Goal: Task Accomplishment & Management: Manage account settings

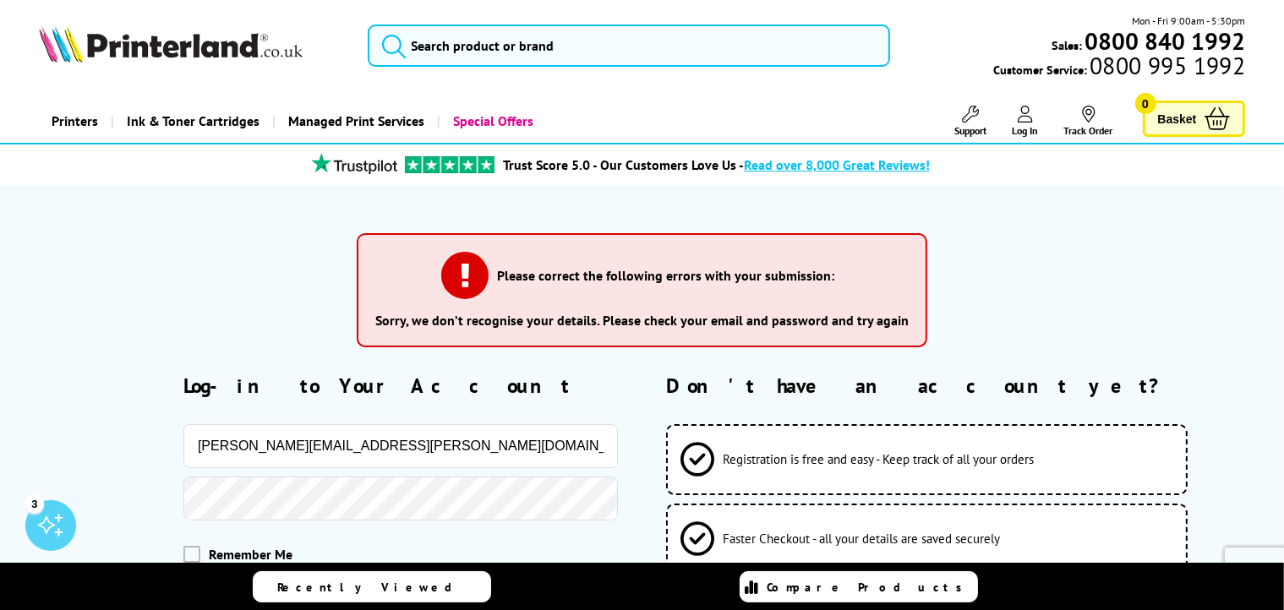
click at [183, 580] on button "Log-in to your account" at bounding box center [400, 611] width 435 height 62
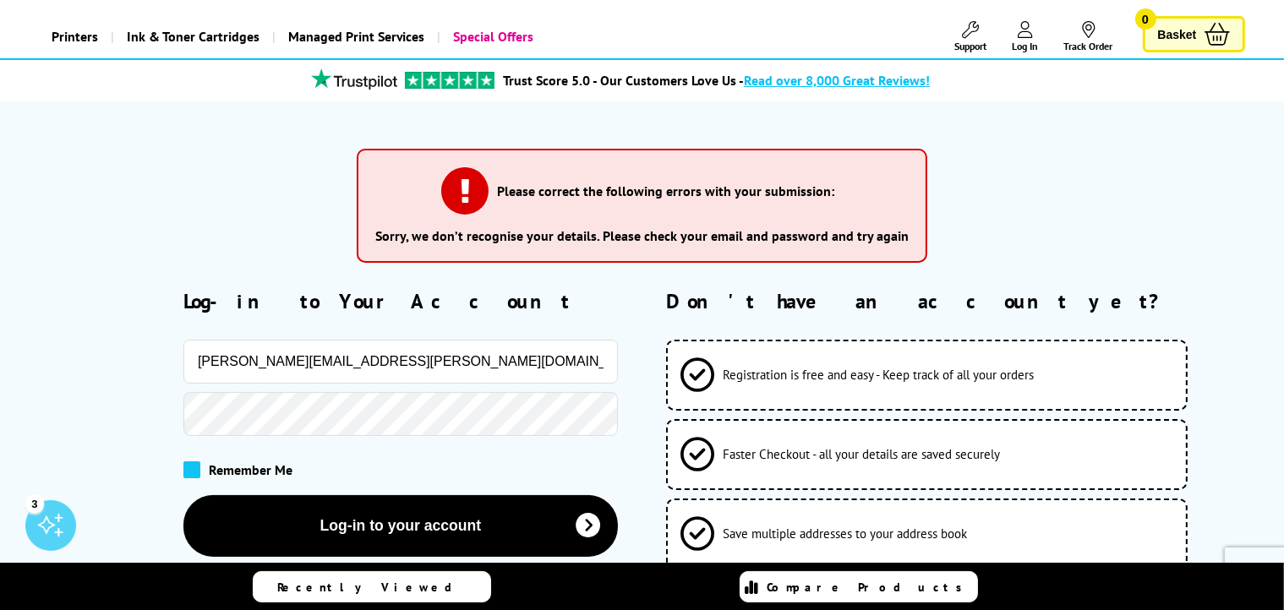
click at [191, 468] on span at bounding box center [191, 470] width 17 height 17
click at [187, 464] on input "checkbox" at bounding box center [187, 464] width 0 height 0
click at [183, 495] on button "Log-in to your account" at bounding box center [400, 526] width 435 height 62
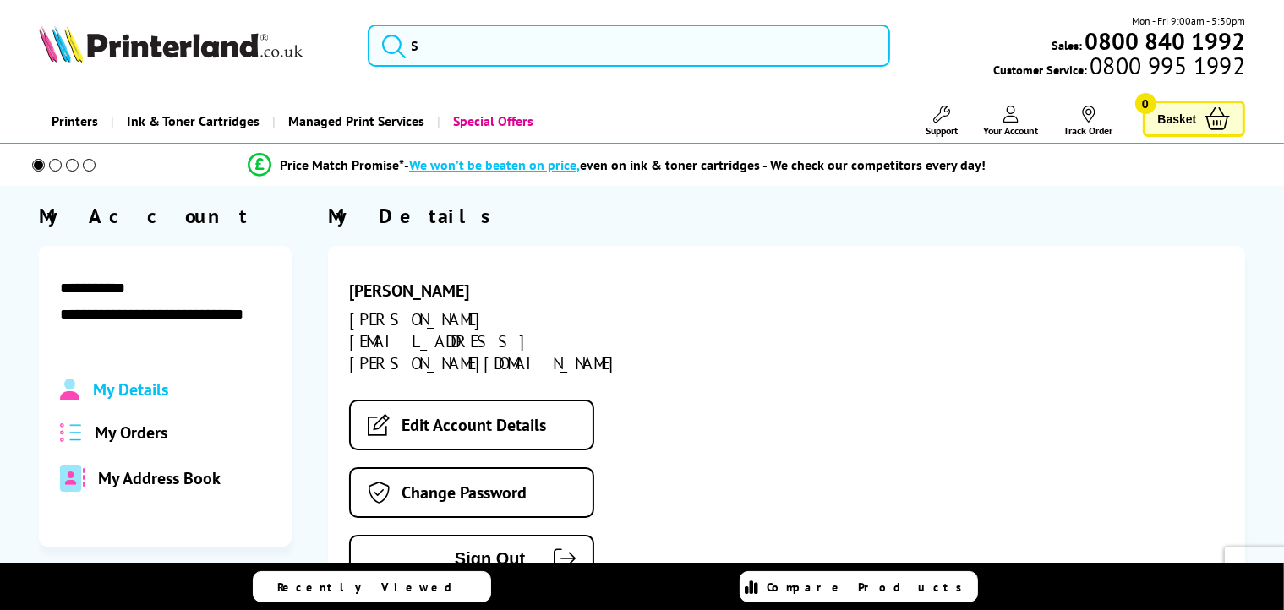
click at [61, 413] on div "My Details My Orders My Address Book" at bounding box center [165, 435] width 211 height 113
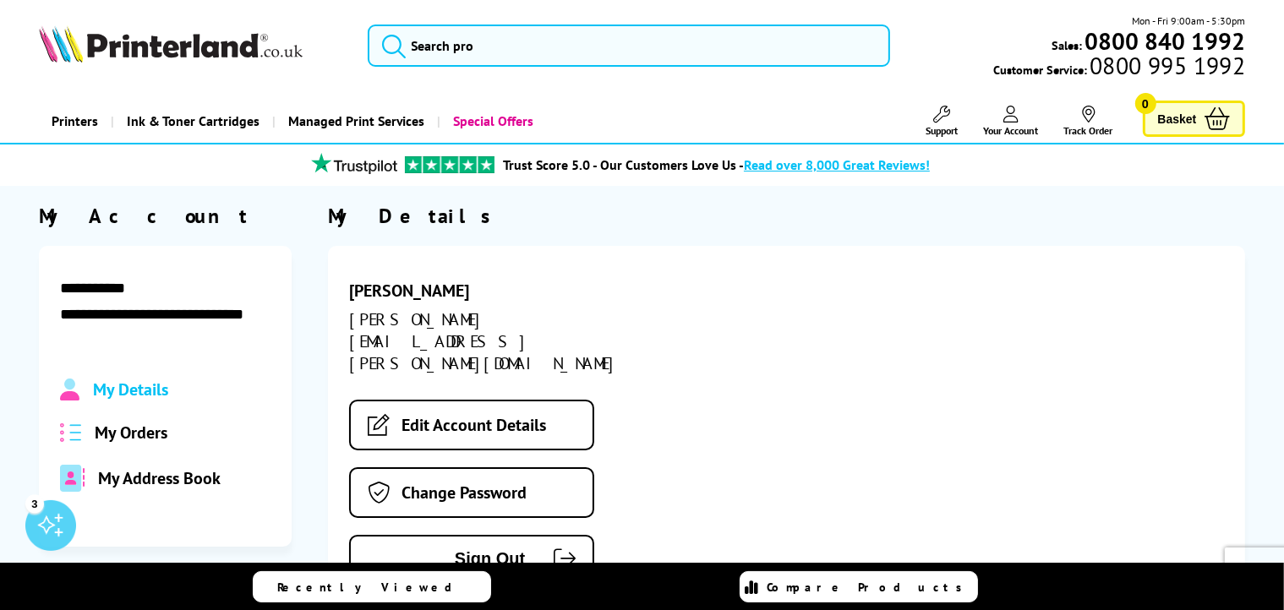
click at [108, 440] on span "My Orders" at bounding box center [131, 433] width 73 height 22
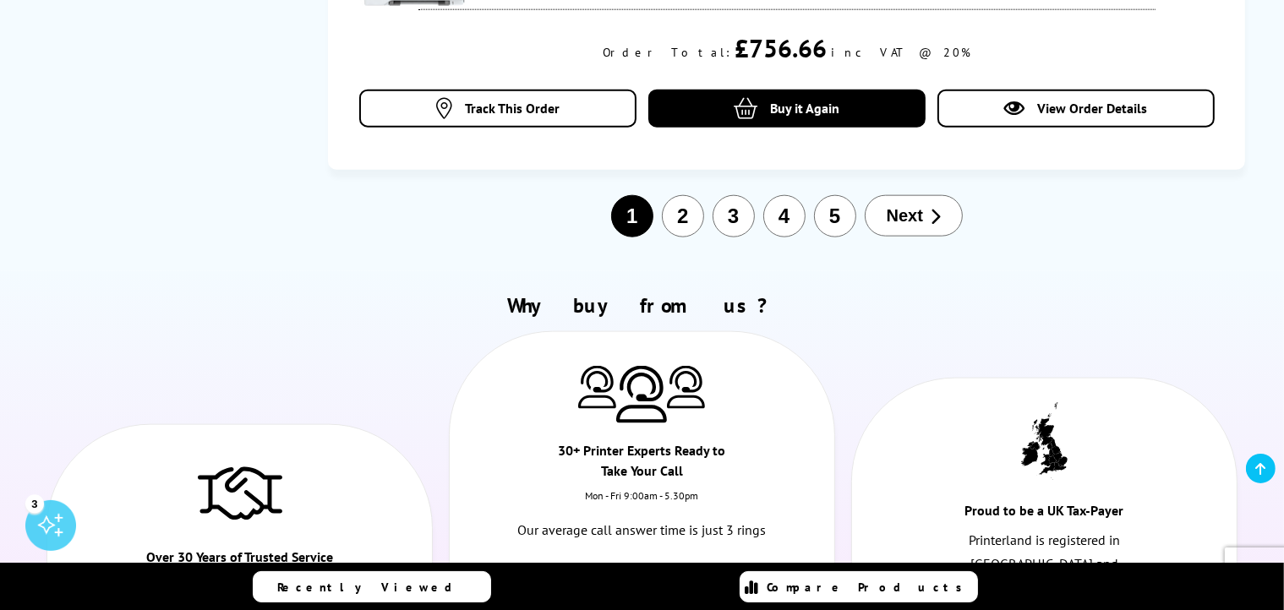
scroll to position [2114, 0]
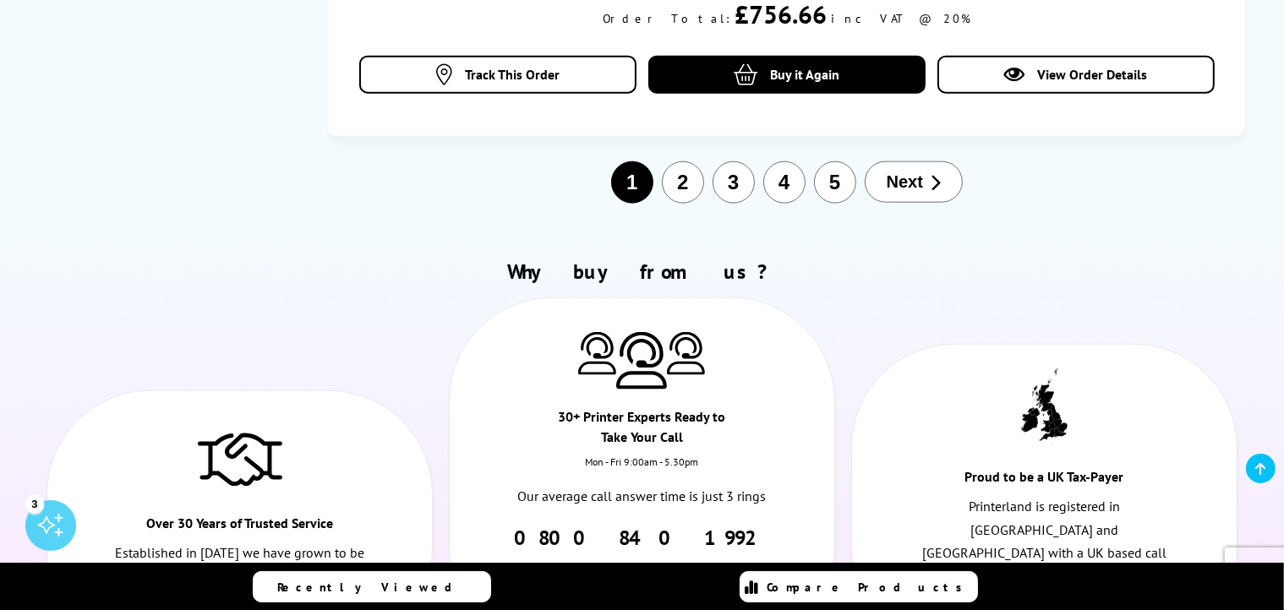
click at [685, 177] on button "2" at bounding box center [683, 182] width 42 height 42
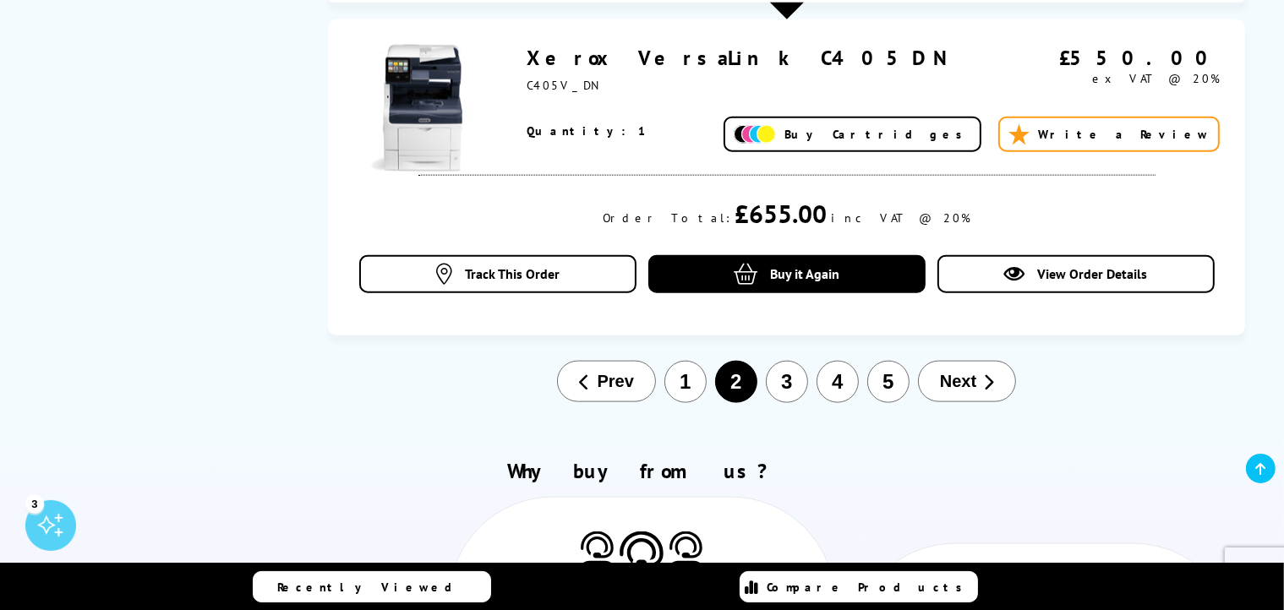
scroll to position [2148, 0]
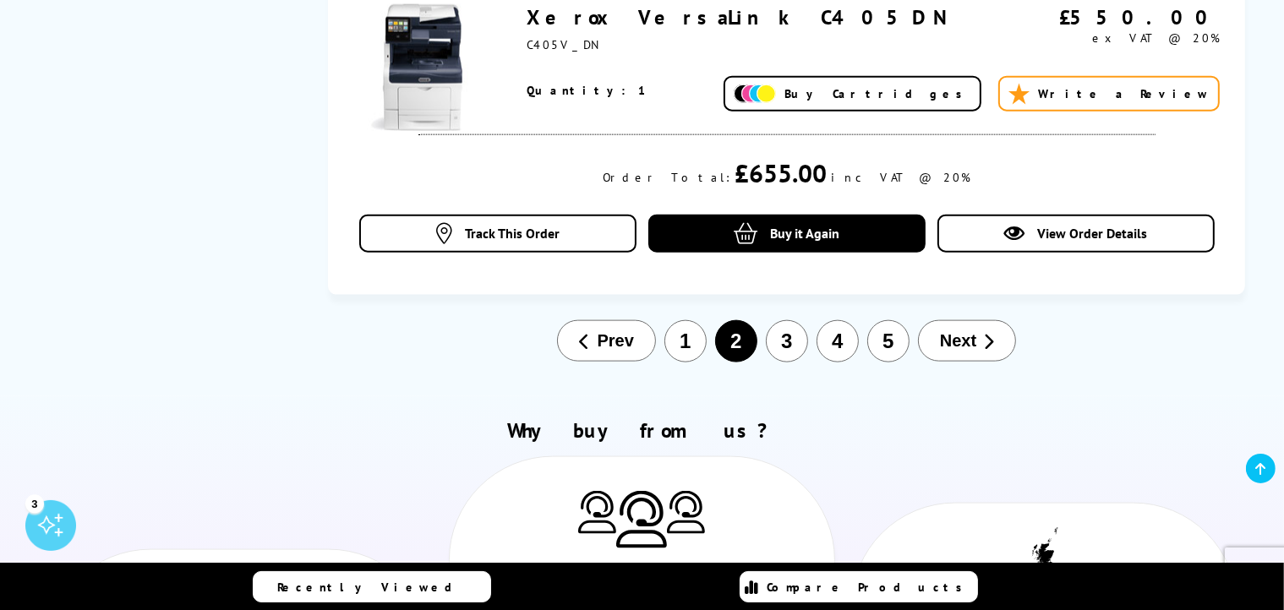
click at [791, 320] on button "3" at bounding box center [787, 341] width 42 height 42
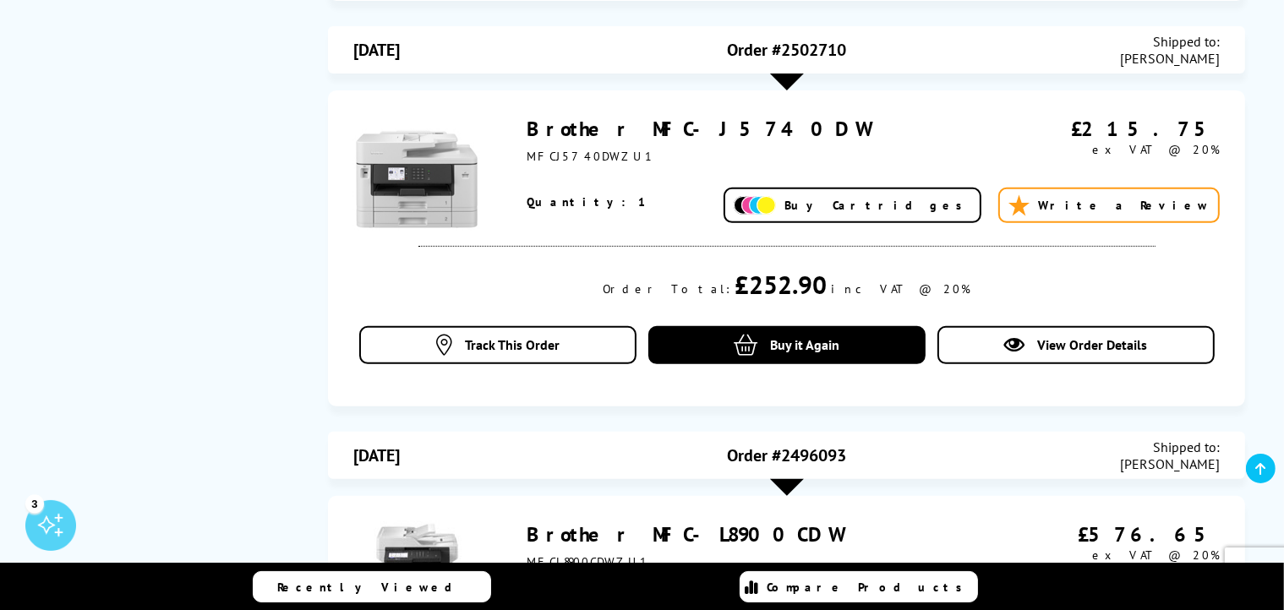
scroll to position [541, 0]
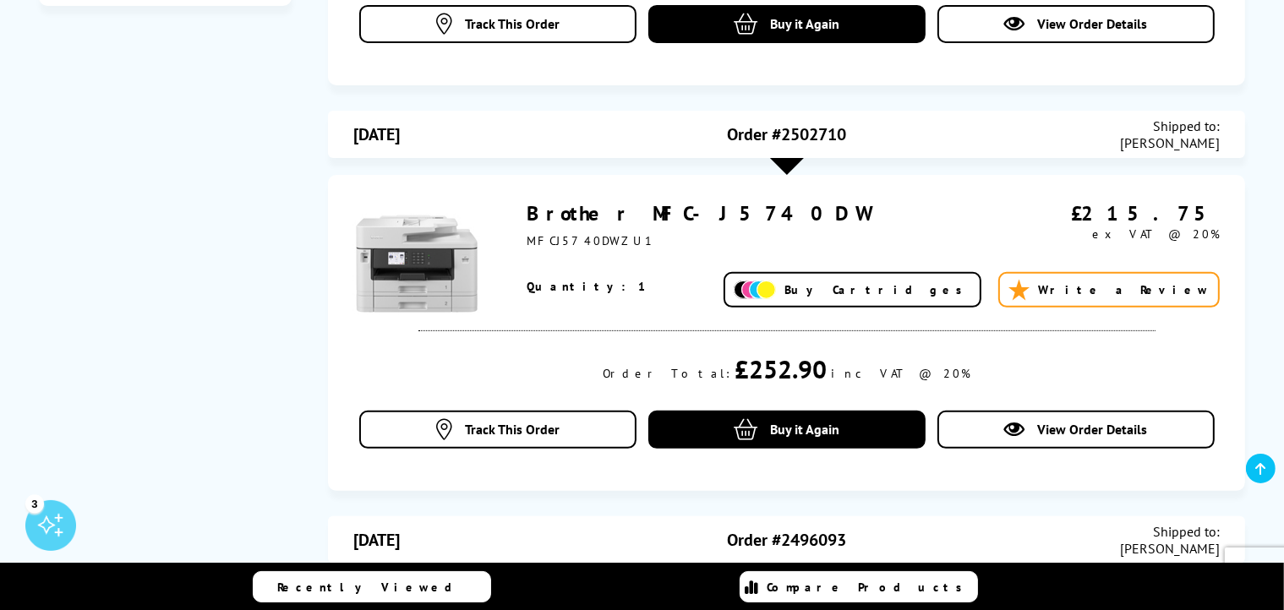
drag, startPoint x: 353, startPoint y: 136, endPoint x: 457, endPoint y: 140, distance: 103.2
click at [457, 140] on div "26/09/2023" at bounding box center [497, 135] width 288 height 34
